Goal: Information Seeking & Learning: Learn about a topic

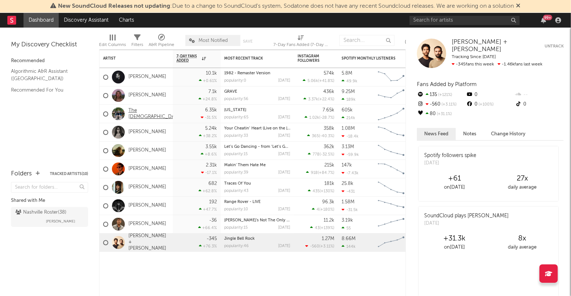
click at [137, 112] on link "The [DEMOGRAPHIC_DATA]" at bounding box center [156, 114] width 54 height 12
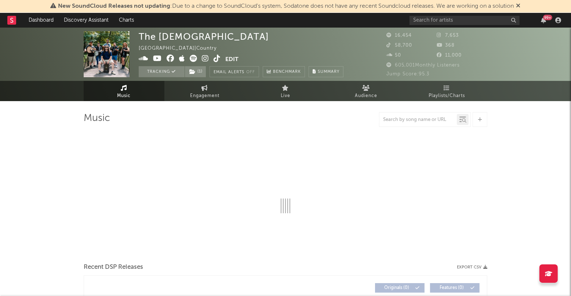
select select "6m"
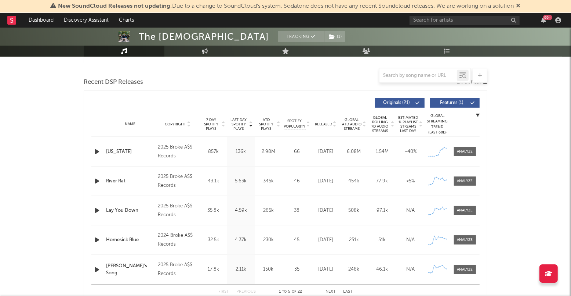
scroll to position [242, 0]
click at [466, 151] on div at bounding box center [466, 152] width 16 height 6
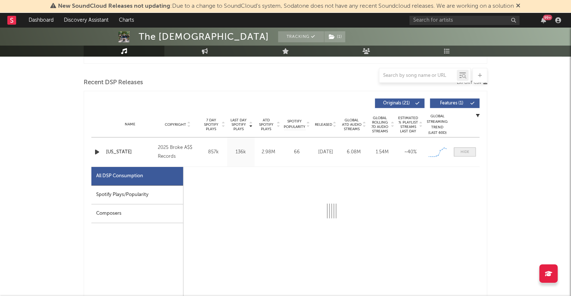
select select "1w"
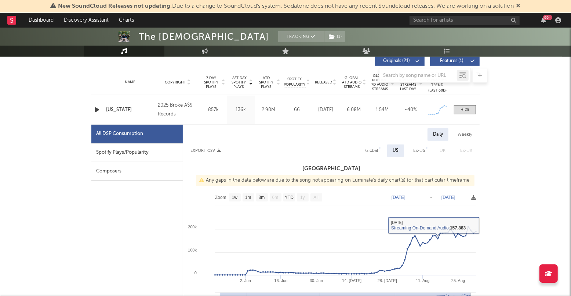
scroll to position [282, 0]
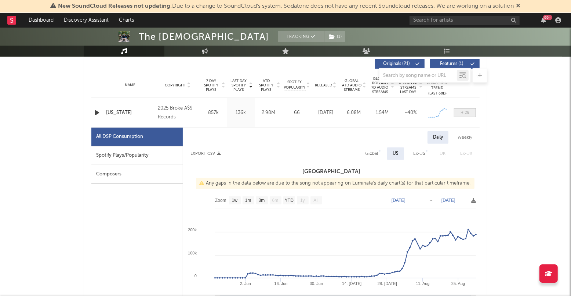
click at [463, 111] on div at bounding box center [465, 113] width 9 height 6
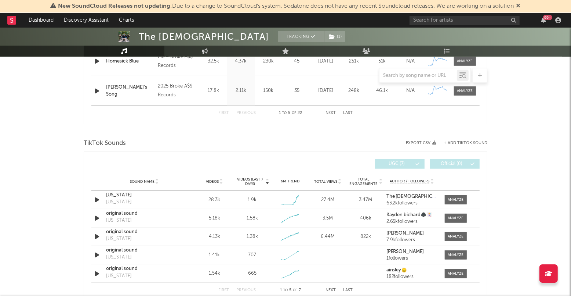
scroll to position [433, 0]
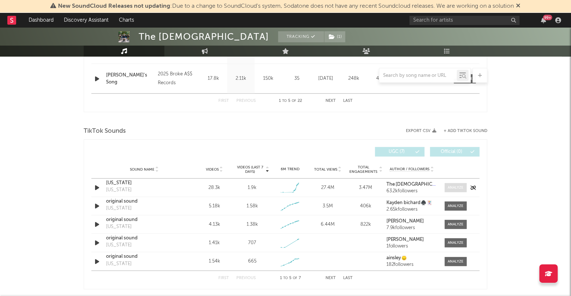
click at [446, 186] on span at bounding box center [456, 187] width 22 height 9
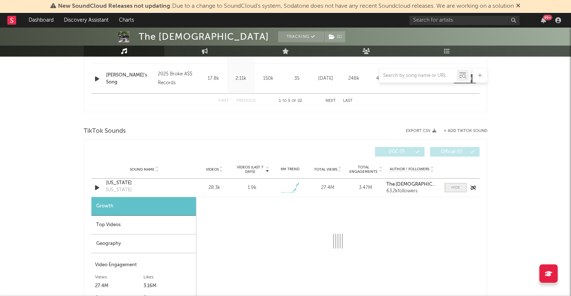
select select "1w"
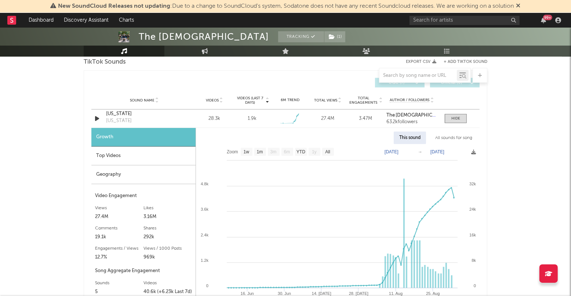
scroll to position [519, 0]
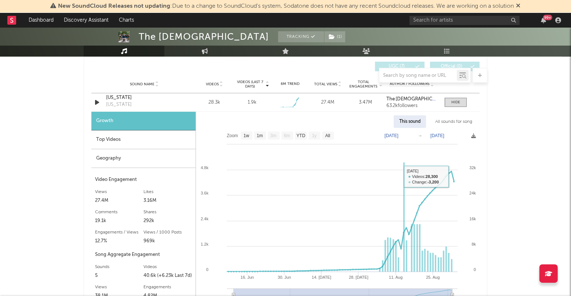
click at [517, 141] on div "The Creekers Tracking ( 1 ) [GEOGRAPHIC_DATA] | Country Edit Tracking ( 1 ) Ema…" at bounding box center [285, 165] width 571 height 1312
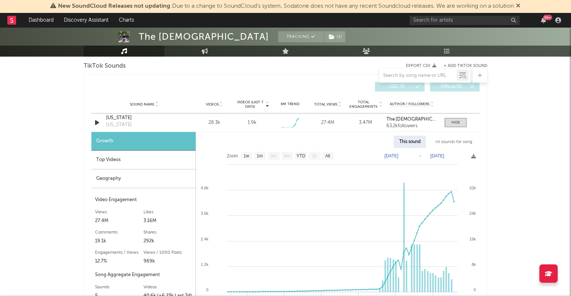
scroll to position [493, 0]
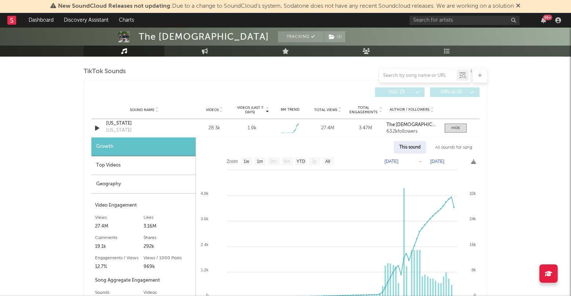
click at [417, 141] on div "This sound" at bounding box center [410, 147] width 32 height 12
click at [407, 146] on div "This sound" at bounding box center [410, 147] width 32 height 12
click at [407, 150] on div "This sound" at bounding box center [410, 147] width 32 height 12
click at [132, 168] on div "Top Videos" at bounding box center [143, 165] width 104 height 19
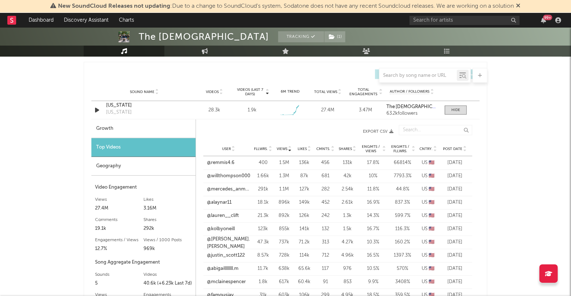
scroll to position [515, 0]
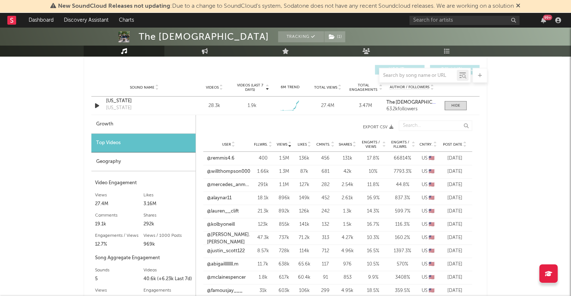
click at [369, 145] on span "Engmts / Views" at bounding box center [371, 144] width 21 height 9
click at [376, 144] on span "Engmts / Views" at bounding box center [371, 144] width 21 height 9
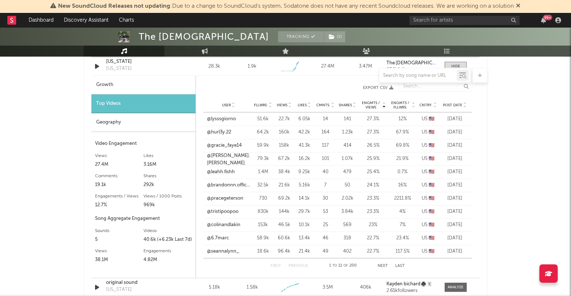
scroll to position [0, 0]
